Goal: Task Accomplishment & Management: Use online tool/utility

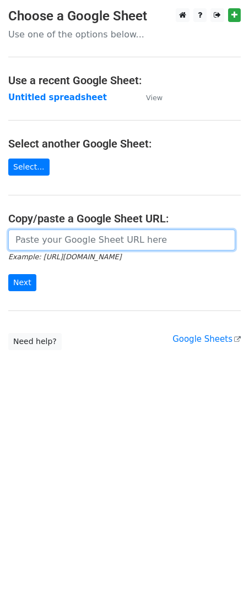
click at [26, 240] on input "url" at bounding box center [121, 240] width 227 height 21
paste input "[URL][DOMAIN_NAME]"
type input "https://docs.google.com/spreadsheets/d/1HHTosMQj-E1AVfIGsclWZVRF8Daisv1glGlT-9V…"
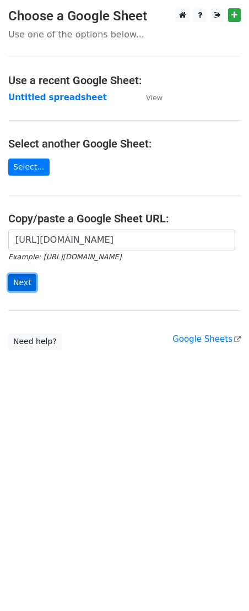
click at [17, 290] on input "Next" at bounding box center [22, 282] width 28 height 17
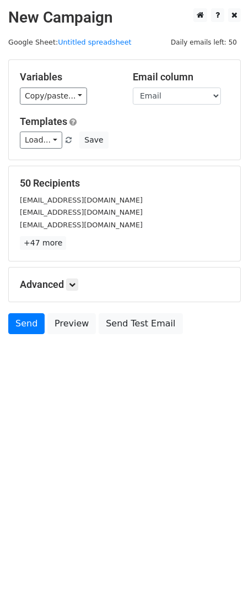
click at [3, 343] on body "New Campaign Daily emails left: 50 Google Sheet: Untitled spreadsheet Variables…" at bounding box center [124, 196] width 249 height 376
click at [14, 327] on link "Send" at bounding box center [26, 323] width 36 height 21
